Goal: Task Accomplishment & Management: Manage account settings

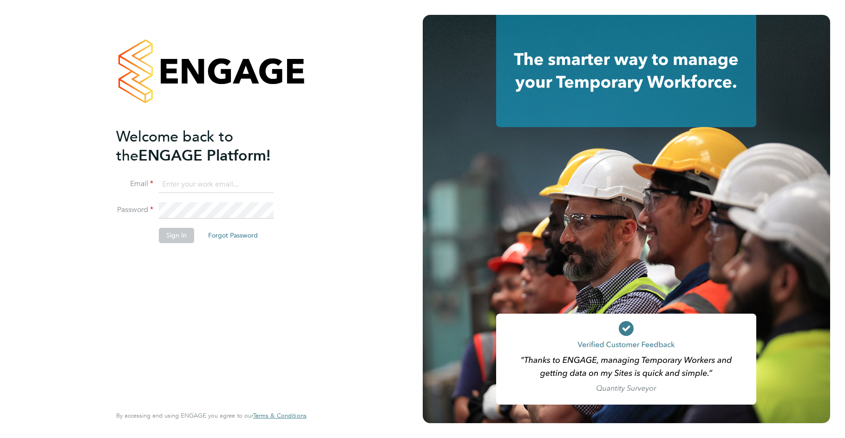
type input "ajay@carbonrecruitment.co.uk"
click at [201, 230] on button "Forgot Password" at bounding box center [233, 235] width 65 height 15
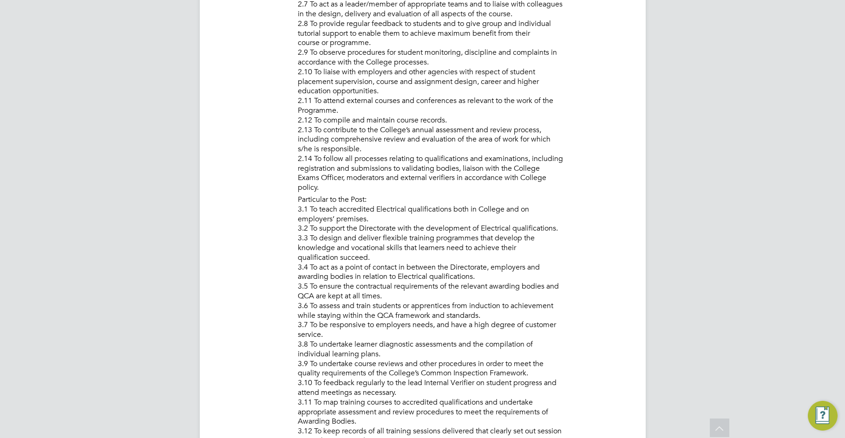
scroll to position [743, 0]
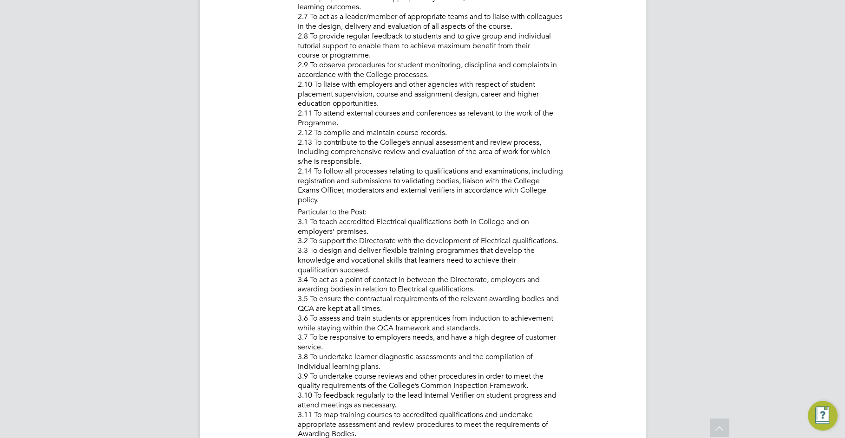
drag, startPoint x: 264, startPoint y: 235, endPoint x: 206, endPoint y: 341, distance: 120.8
click at [229, 332] on li "Description PURPOSE OF JOB: • To teach and assess learning on a range of course…" at bounding box center [422, 176] width 409 height 1023
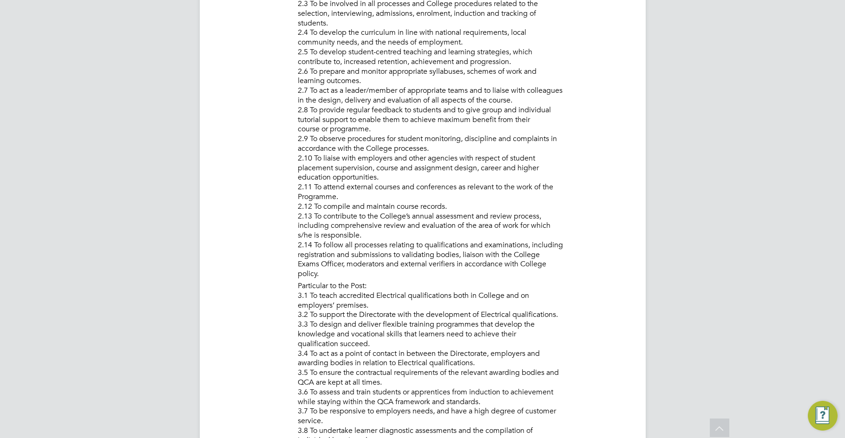
scroll to position [464, 0]
